Goal: Task Accomplishment & Management: Use online tool/utility

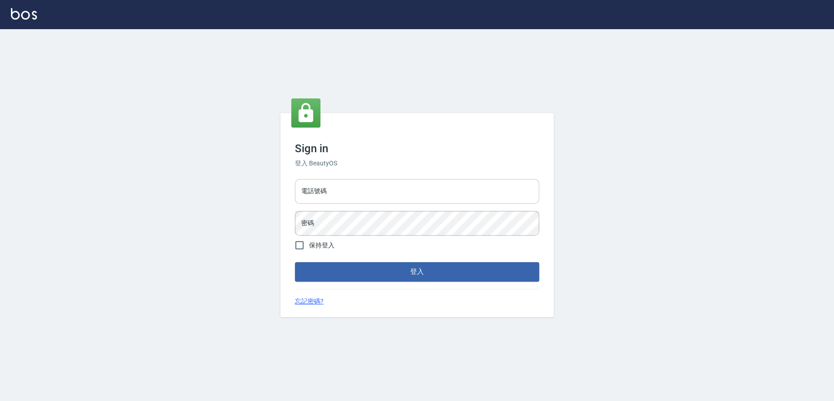
click at [439, 200] on input "電話號碼" at bounding box center [417, 191] width 244 height 25
type input "0978210283"
click at [295, 262] on button "登入" at bounding box center [417, 271] width 244 height 19
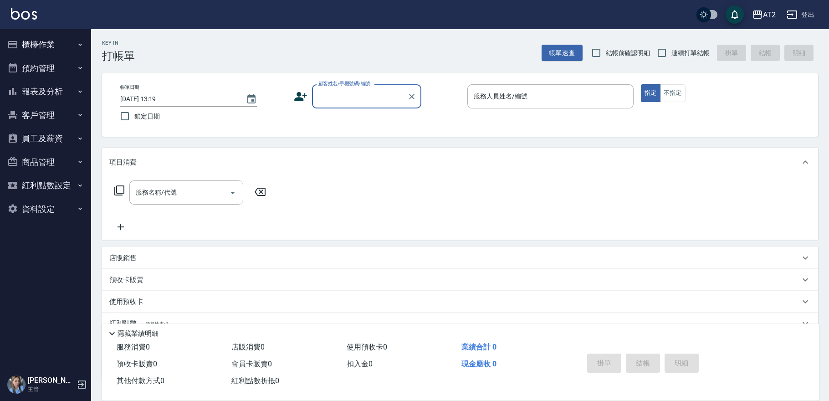
click at [74, 42] on button "櫃檯作業" at bounding box center [46, 45] width 84 height 24
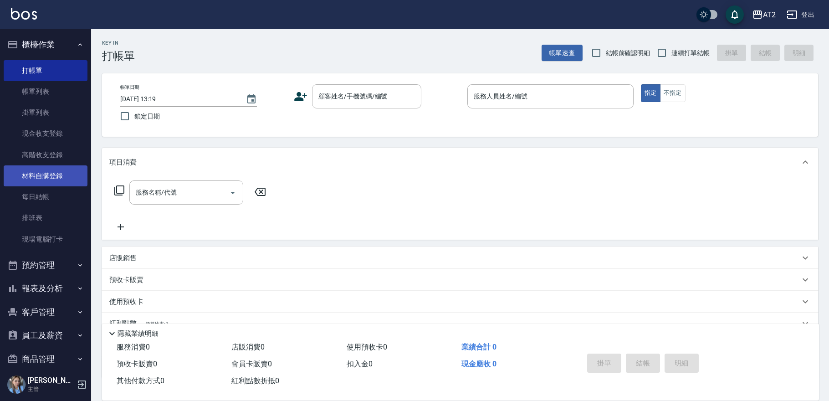
click at [59, 177] on link "材料自購登錄" at bounding box center [46, 175] width 84 height 21
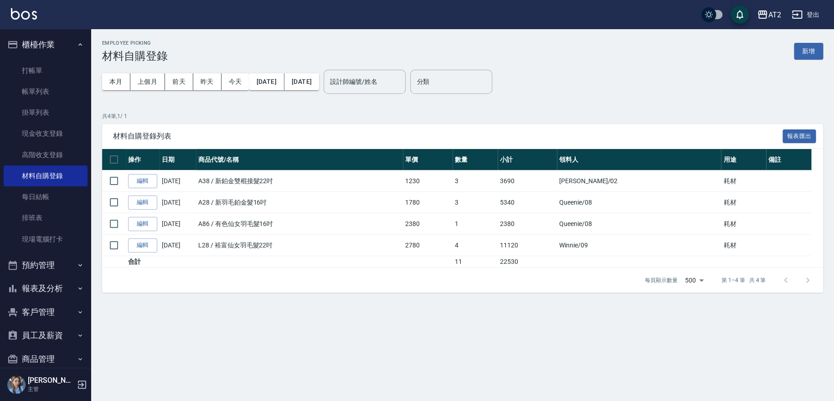
click at [800, 64] on div "本月 上個月 [DATE] [DATE] [DATE] [DATE] [DATE] 設計師編號/姓名 設計師編號/姓名 分類 分類" at bounding box center [462, 81] width 721 height 39
click at [802, 63] on div "本月 上個月 [DATE] [DATE] [DATE] [DATE] [DATE] 設計師編號/姓名 設計師編號/姓名 分類 分類" at bounding box center [462, 81] width 721 height 39
click at [805, 49] on button "新增" at bounding box center [808, 51] width 29 height 17
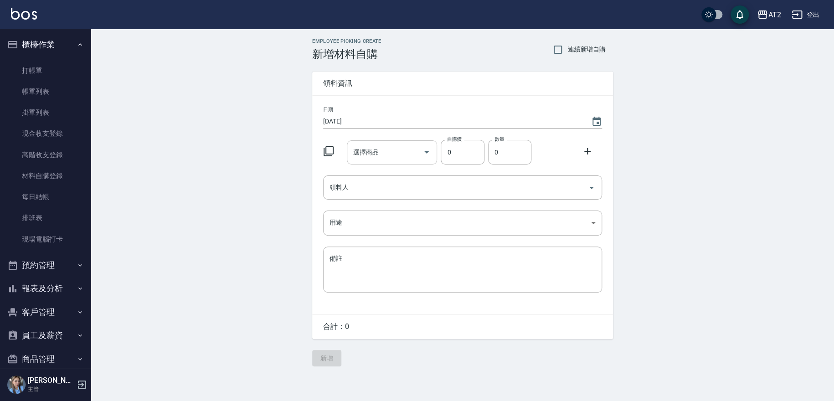
click at [401, 153] on input "選擇商品" at bounding box center [385, 152] width 69 height 16
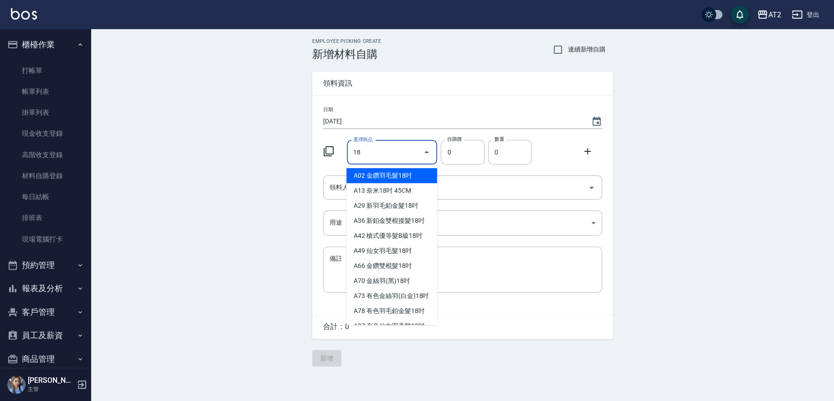
type input "1"
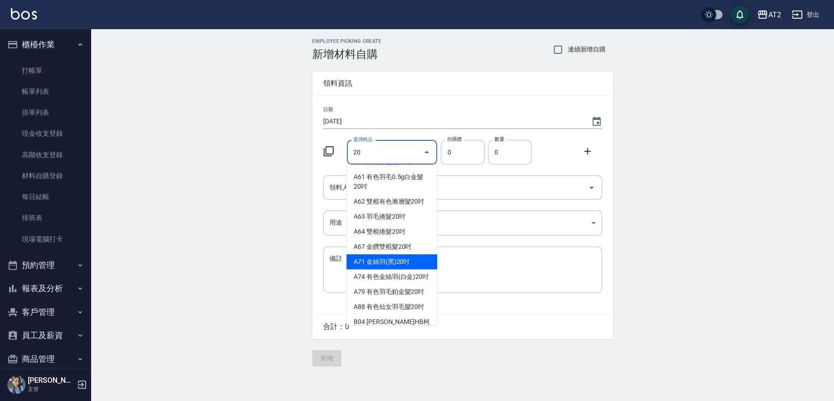
scroll to position [202, 0]
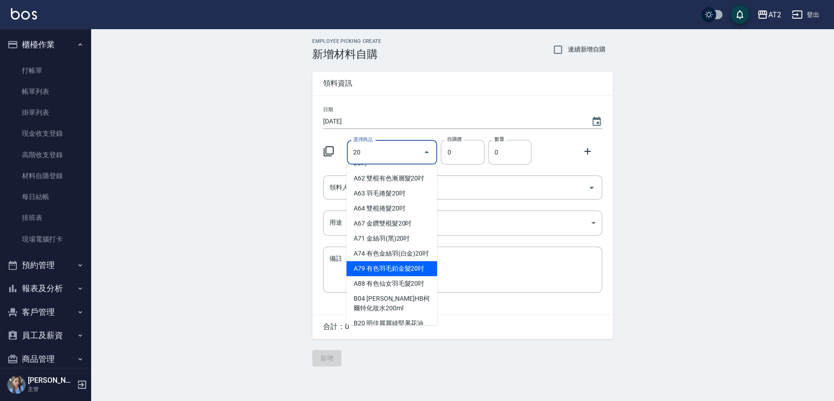
click at [382, 276] on li "A79 有色羽毛鉑金髮20吋" at bounding box center [391, 268] width 91 height 15
type input "有色羽毛鉑金髮20吋"
type input "2330"
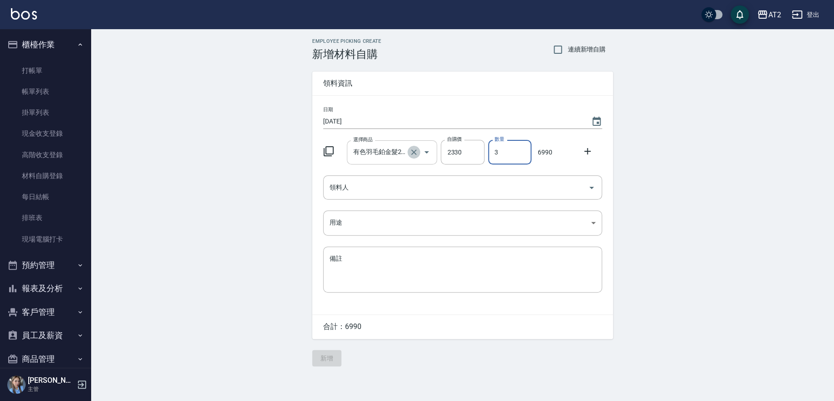
click at [409, 154] on icon "Clear" at bounding box center [413, 152] width 9 height 9
type input "3"
type input "0"
